Goal: Task Accomplishment & Management: Manage account settings

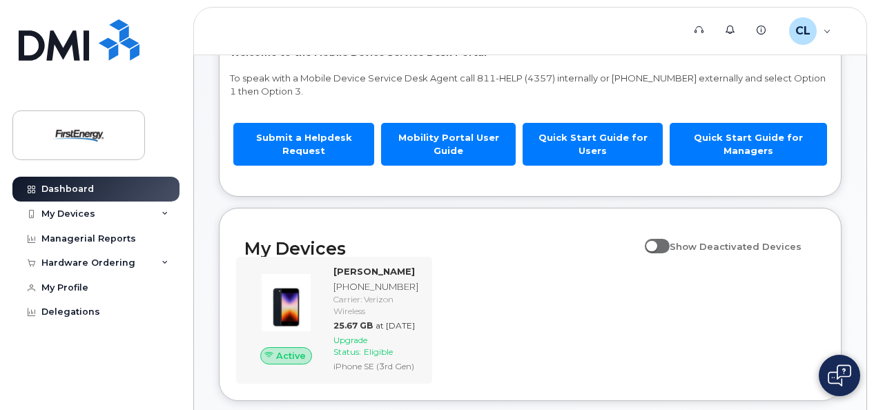
scroll to position [160, 0]
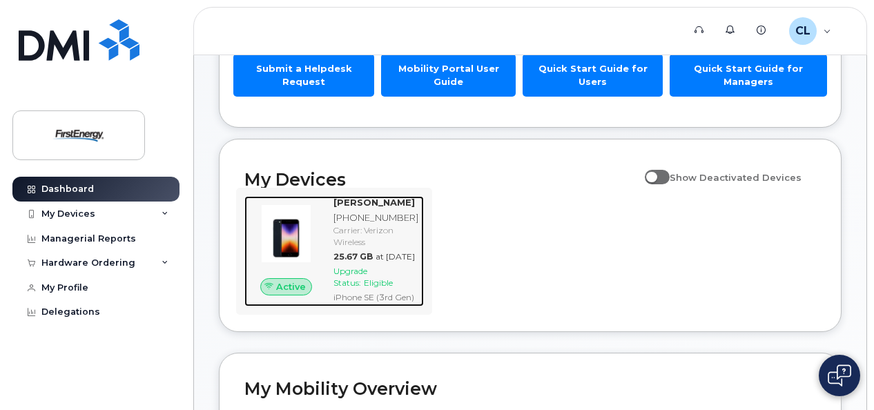
click at [293, 217] on img at bounding box center [285, 233] width 61 height 61
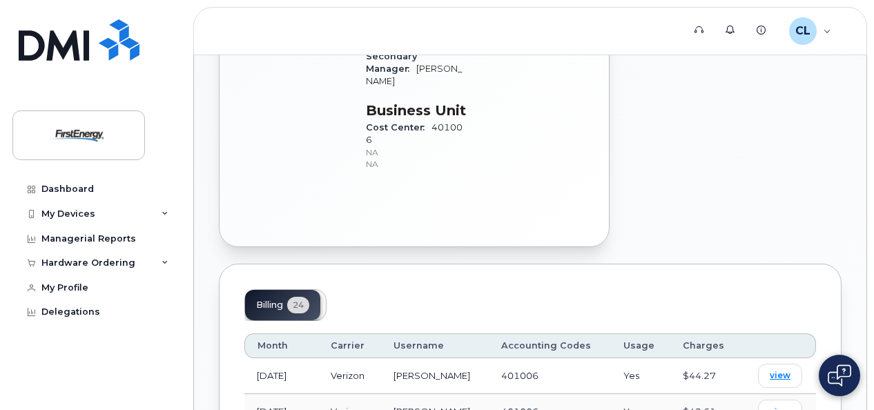
scroll to position [690, 0]
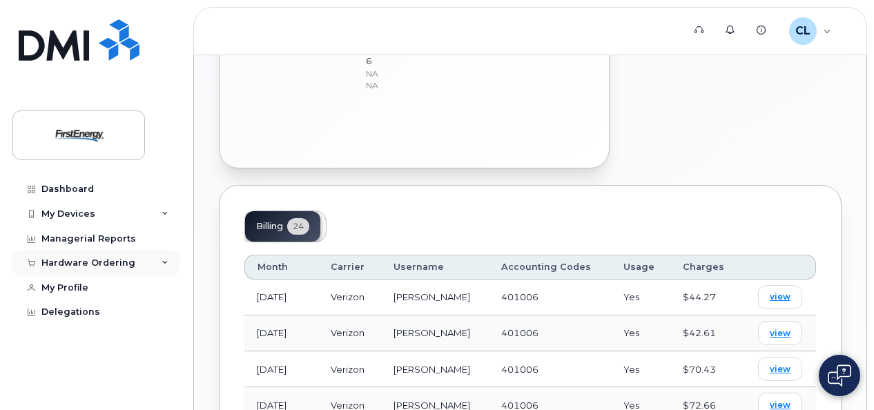
click at [107, 261] on div "Hardware Ordering" at bounding box center [88, 262] width 94 height 11
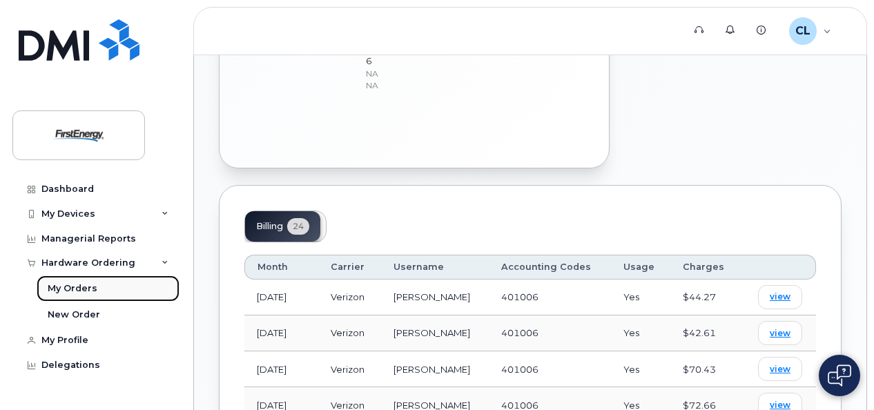
click at [79, 290] on div "My Orders" at bounding box center [73, 288] width 50 height 12
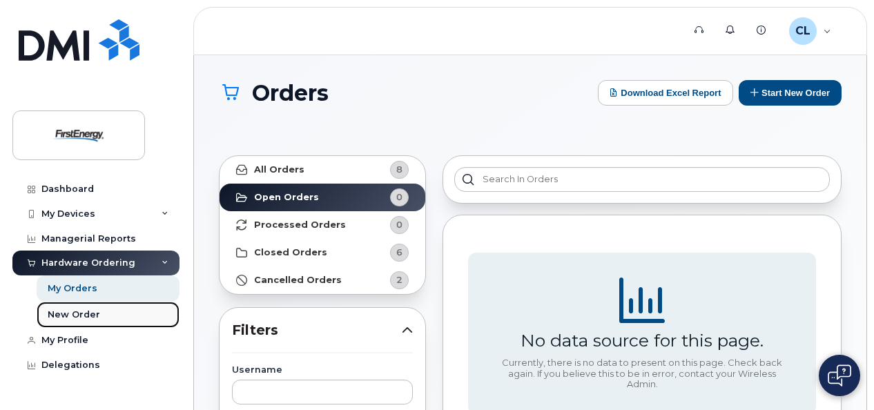
click at [79, 313] on div "New Order" at bounding box center [74, 315] width 52 height 12
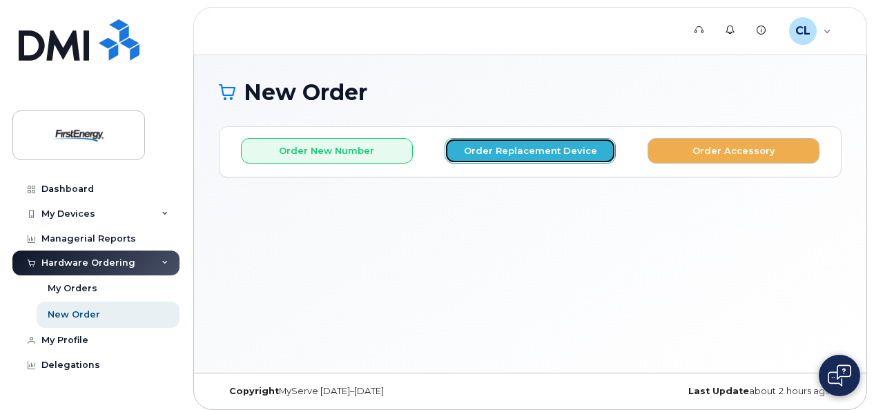
click at [577, 153] on button "Order Replacement Device" at bounding box center [531, 151] width 172 height 26
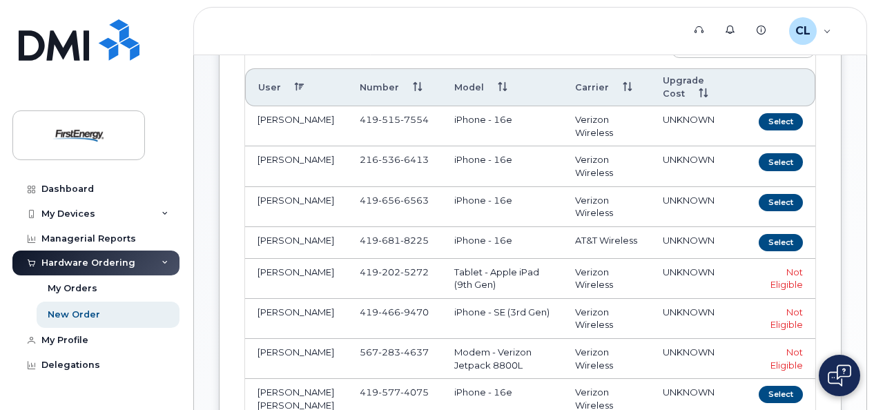
scroll to position [207, 0]
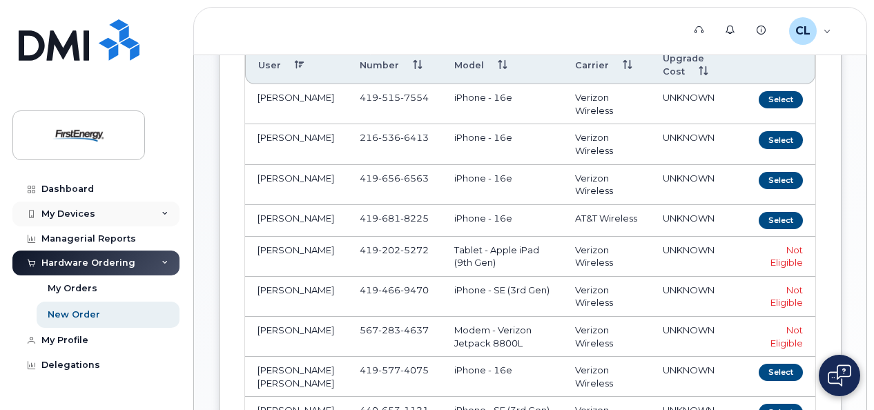
click at [55, 217] on div "My Devices" at bounding box center [68, 213] width 54 height 11
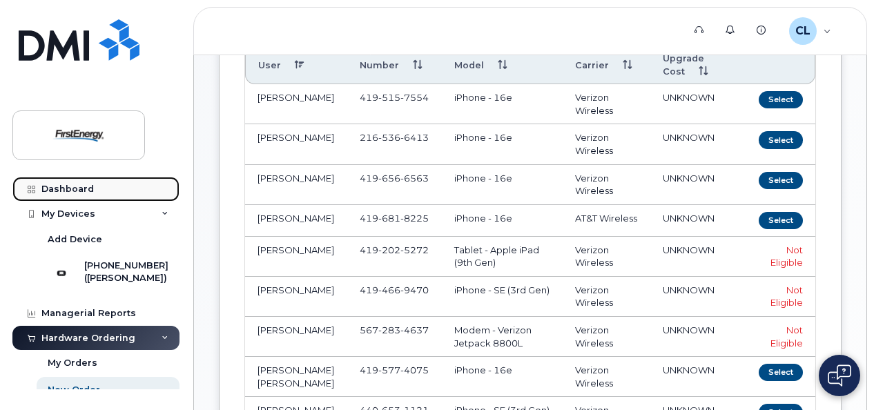
click at [75, 185] on div "Dashboard" at bounding box center [67, 189] width 52 height 11
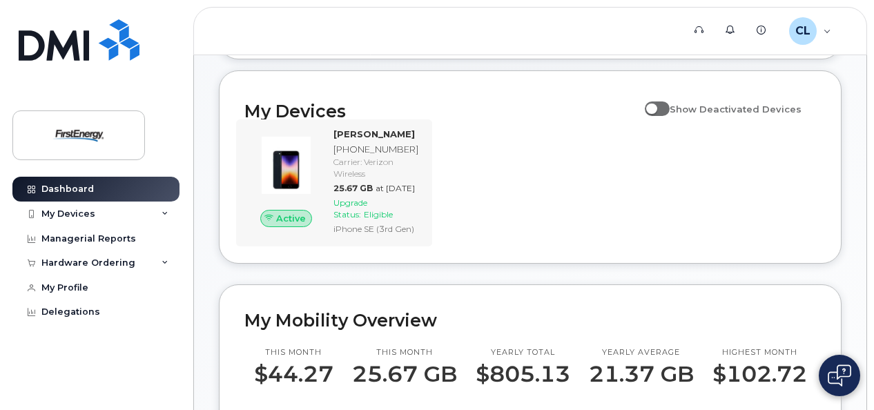
scroll to position [207, 0]
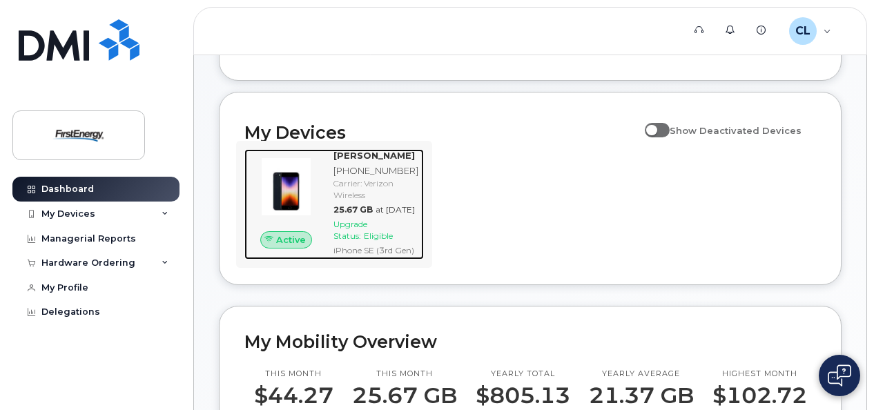
click at [356, 174] on div "CARLOS A LOPEZ 419-466-9470 Carrier: Verizon Wireless 25.67 GB at Jul 01, 2025 …" at bounding box center [376, 204] width 96 height 110
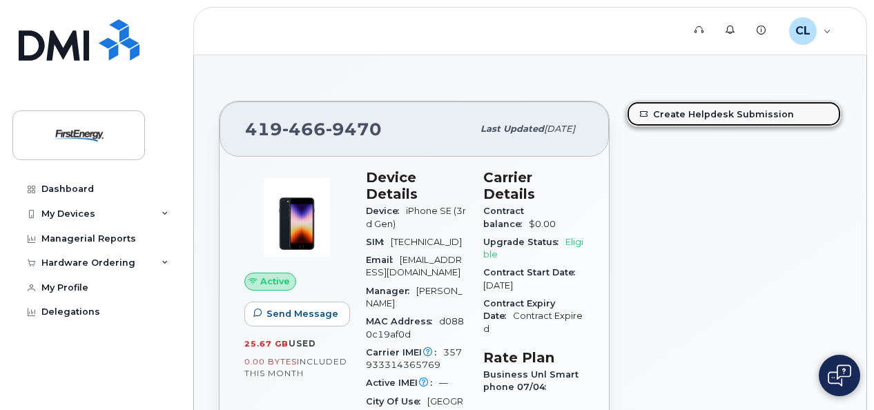
click at [707, 113] on link "Create Helpdesk Submission" at bounding box center [734, 113] width 214 height 25
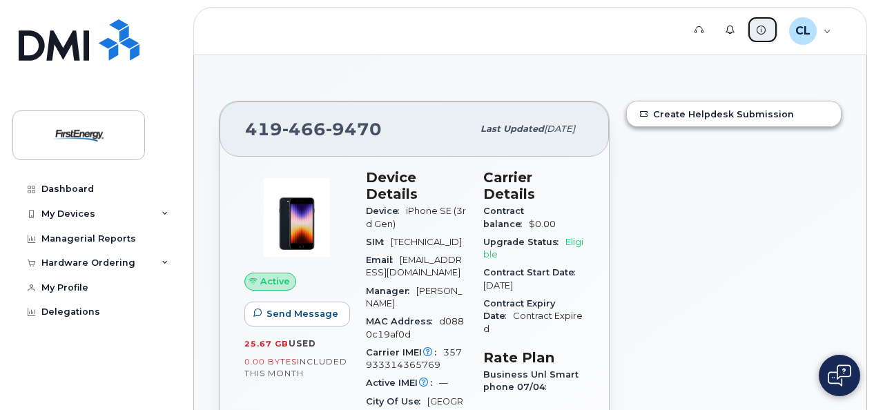
click at [763, 29] on icon at bounding box center [761, 30] width 9 height 9
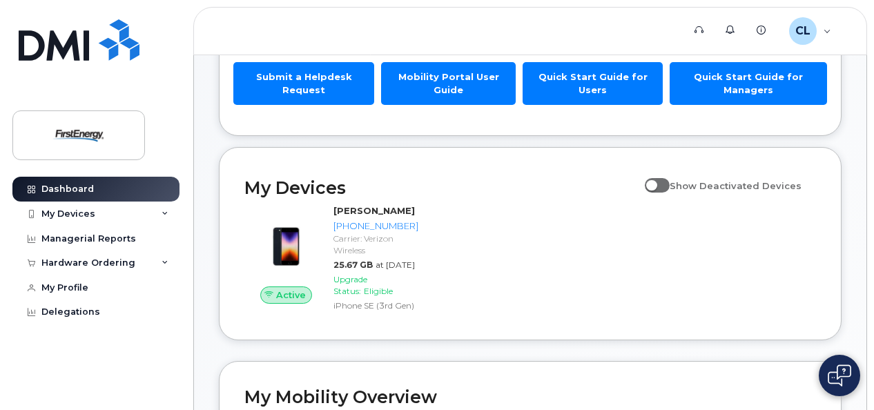
scroll to position [276, 0]
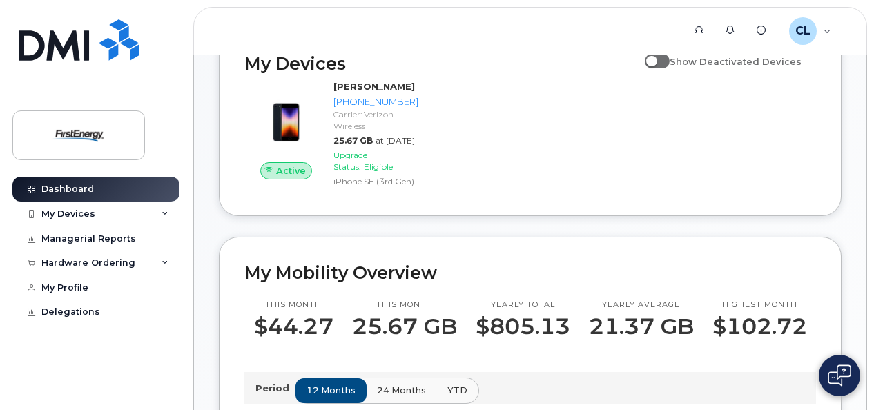
click at [556, 173] on div "Active CARLOS A LOPEZ 419-466-9470 Carrier: Verizon Wireless 25.67 GB at Jul 01…" at bounding box center [530, 135] width 588 height 127
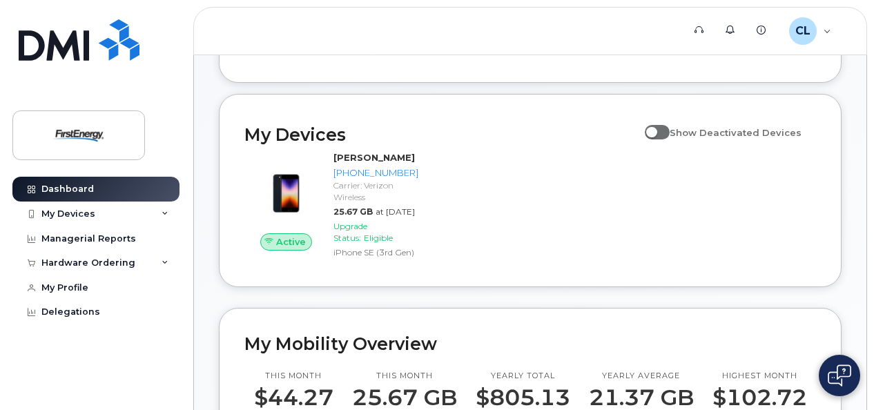
scroll to position [141, 0]
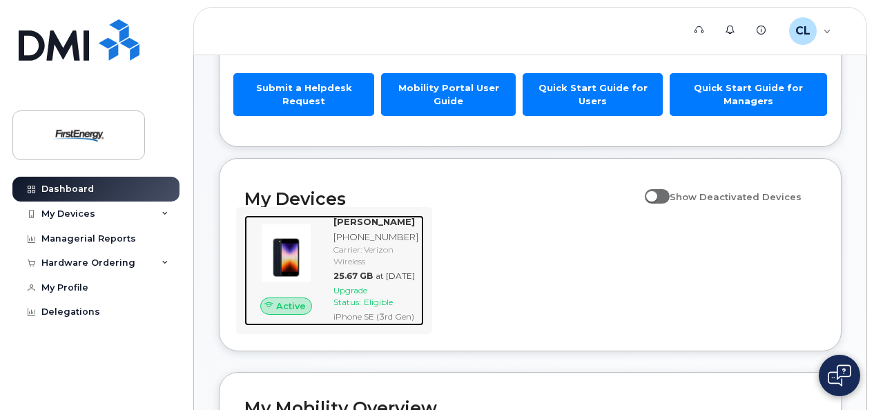
click at [305, 283] on img at bounding box center [285, 252] width 61 height 61
click at [396, 244] on div "[PHONE_NUMBER]" at bounding box center [375, 237] width 85 height 13
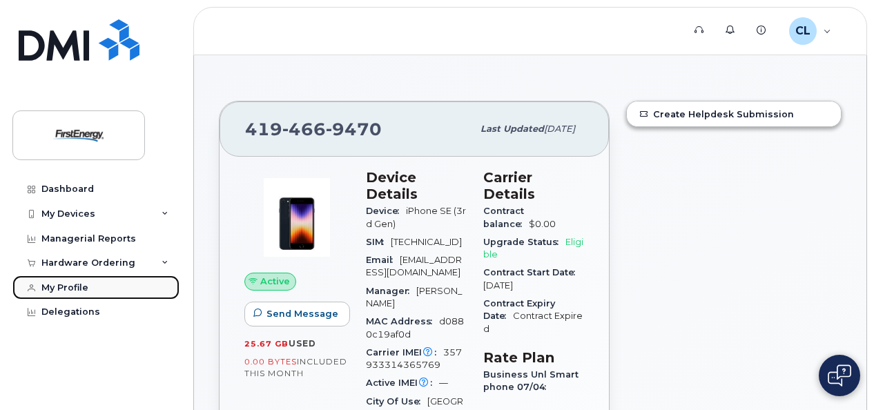
click at [56, 291] on div "My Profile" at bounding box center [64, 287] width 47 height 11
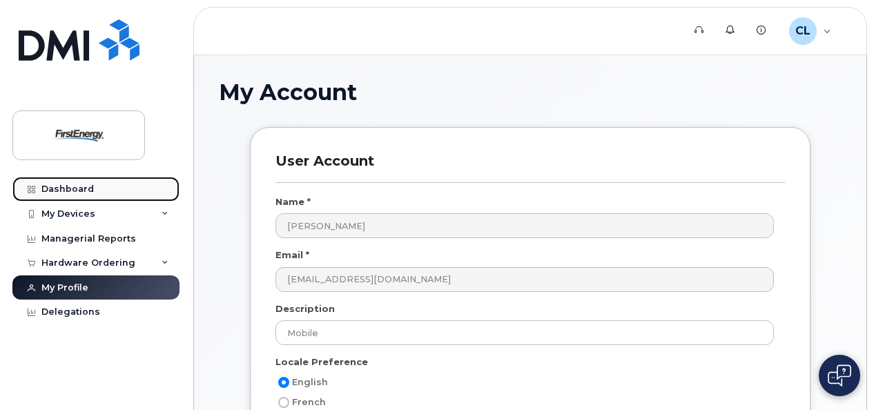
click at [55, 193] on div "Dashboard" at bounding box center [67, 189] width 52 height 11
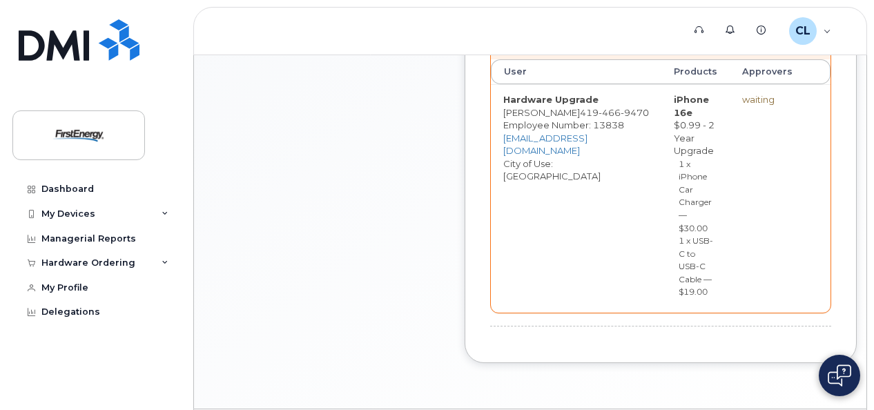
scroll to position [281, 0]
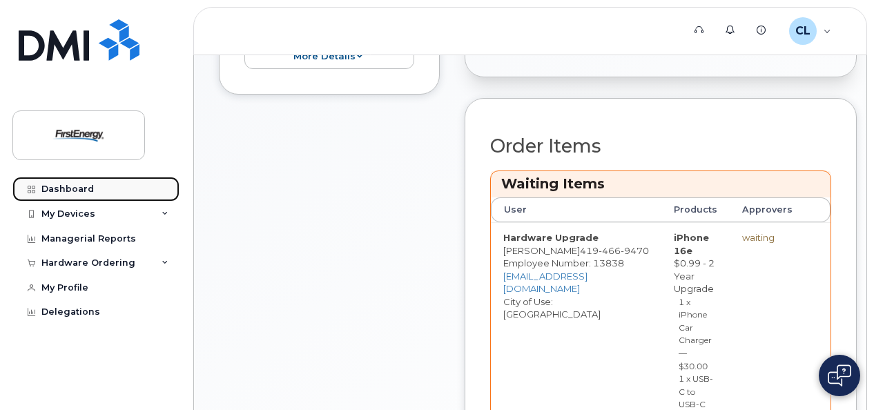
click at [51, 191] on div "Dashboard" at bounding box center [67, 189] width 52 height 11
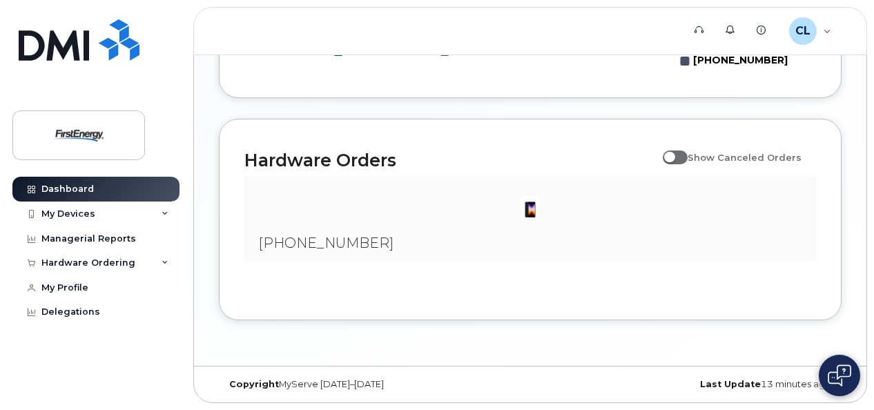
scroll to position [963, 0]
click at [275, 237] on span "[PHONE_NUMBER]" at bounding box center [325, 243] width 135 height 17
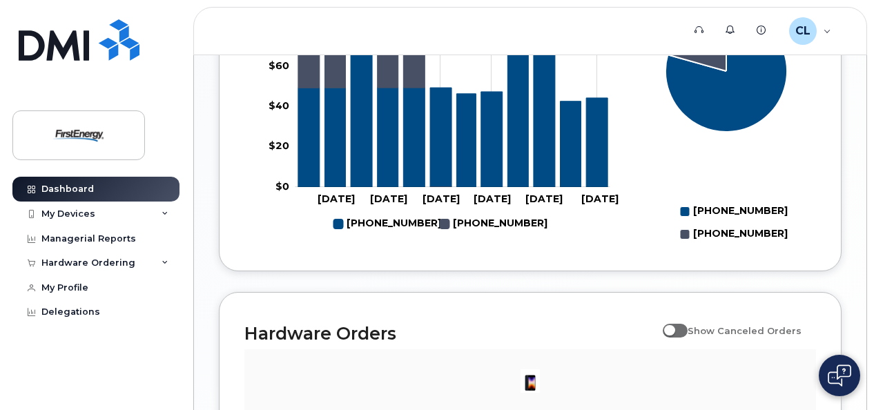
scroll to position [687, 0]
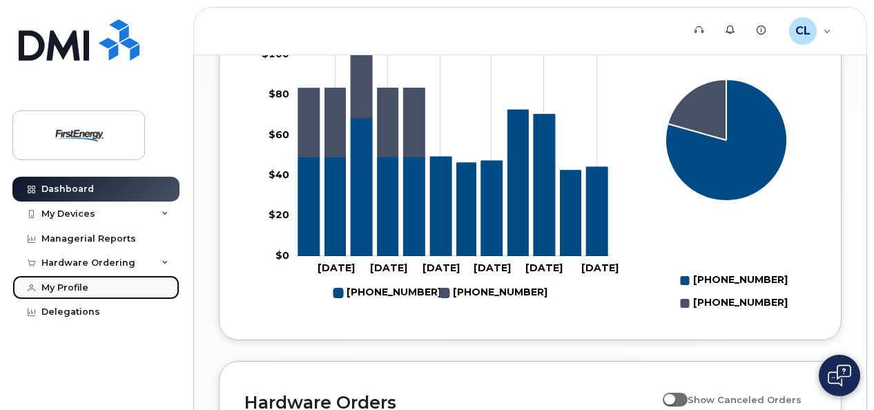
click at [70, 289] on div "My Profile" at bounding box center [64, 287] width 47 height 11
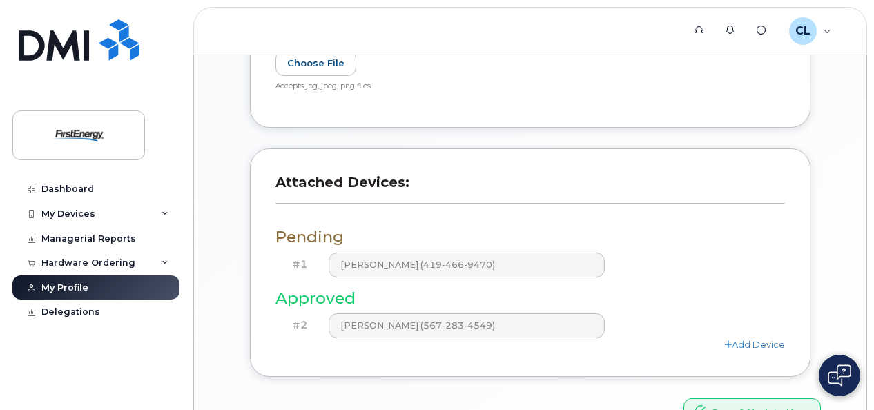
scroll to position [468, 0]
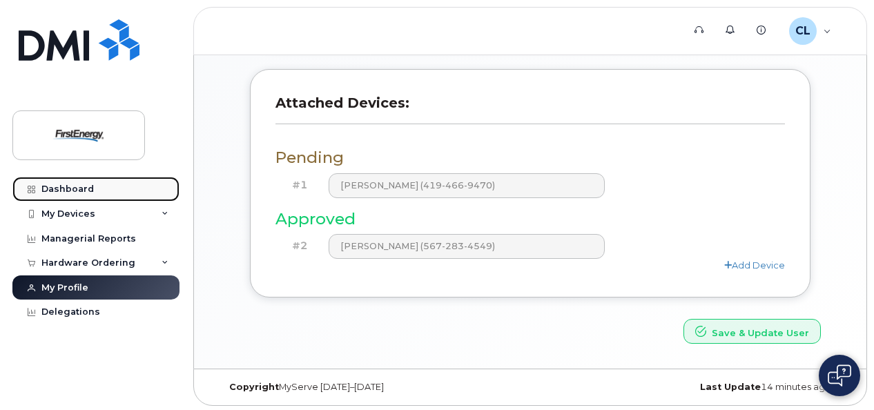
click at [65, 190] on div "Dashboard" at bounding box center [67, 189] width 52 height 11
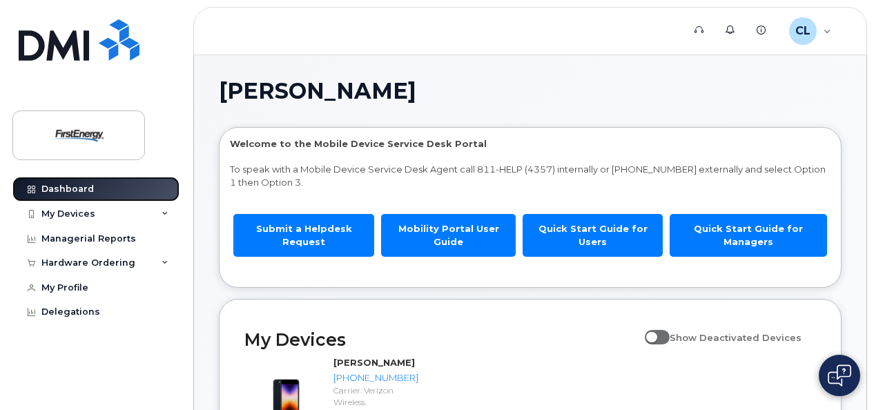
click at [67, 192] on div "Dashboard" at bounding box center [67, 189] width 52 height 11
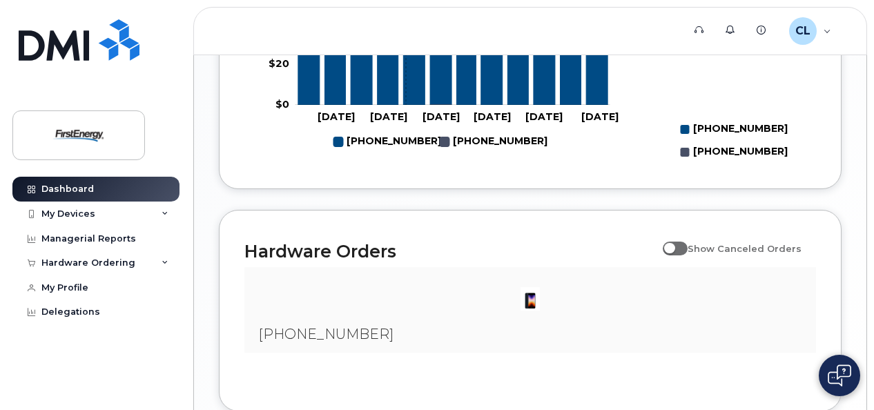
scroll to position [953, 0]
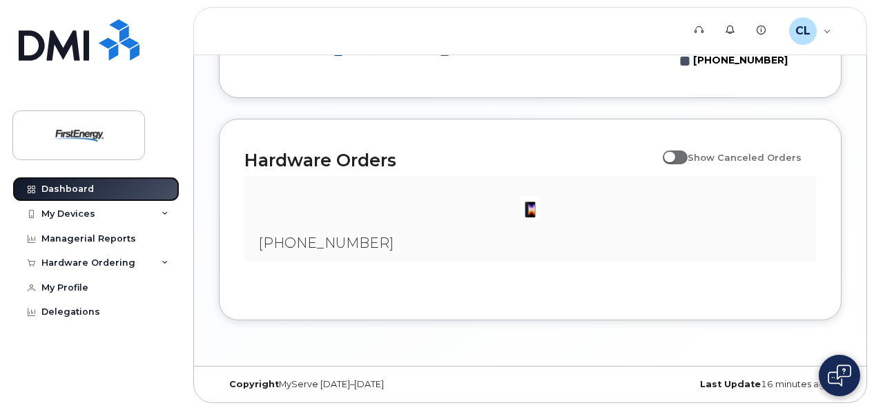
click at [37, 189] on div at bounding box center [30, 189] width 15 height 11
